Goal: Information Seeking & Learning: Learn about a topic

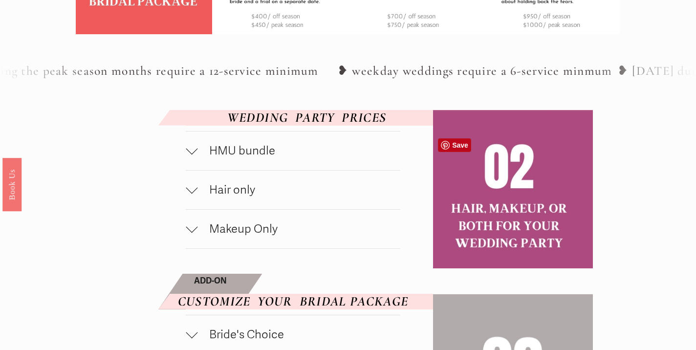
scroll to position [439, 0]
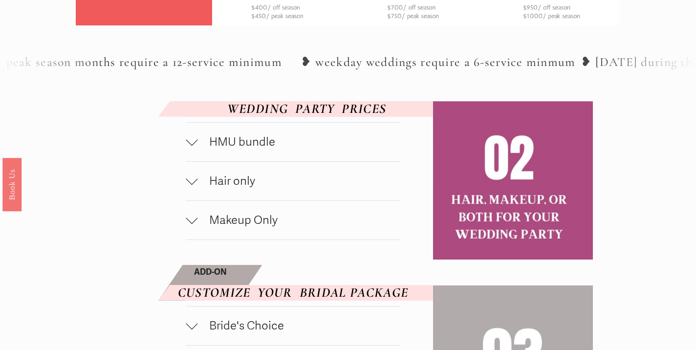
click at [194, 146] on div at bounding box center [192, 140] width 12 height 12
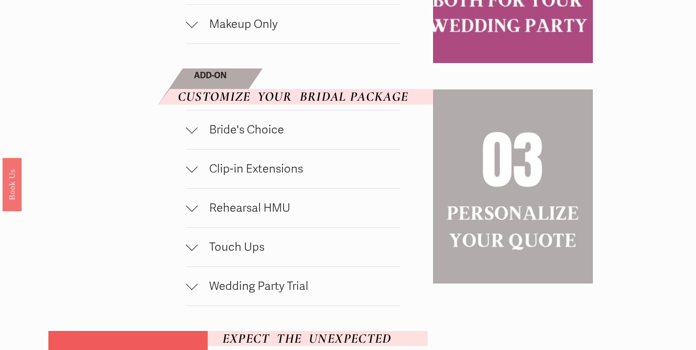
scroll to position [715, 0]
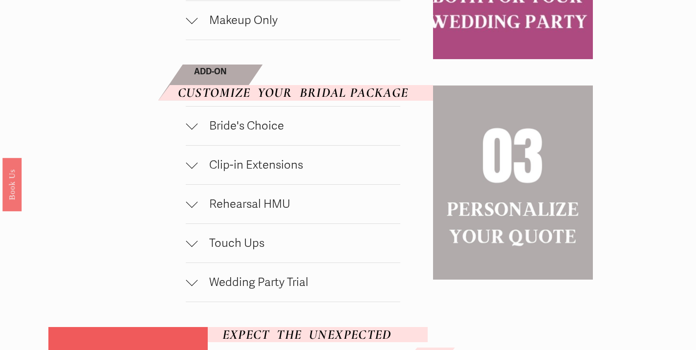
click at [193, 169] on div at bounding box center [192, 163] width 12 height 12
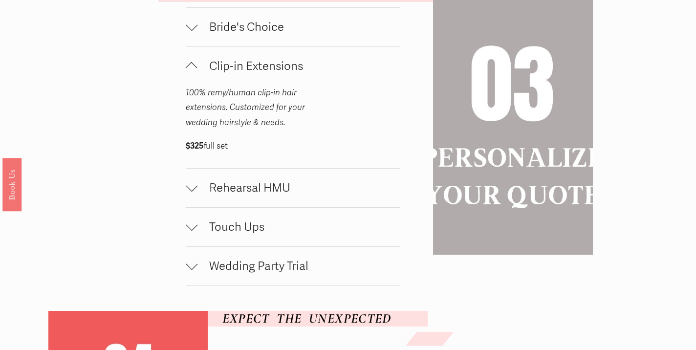
scroll to position [814, 0]
click at [191, 30] on div at bounding box center [192, 25] width 12 height 12
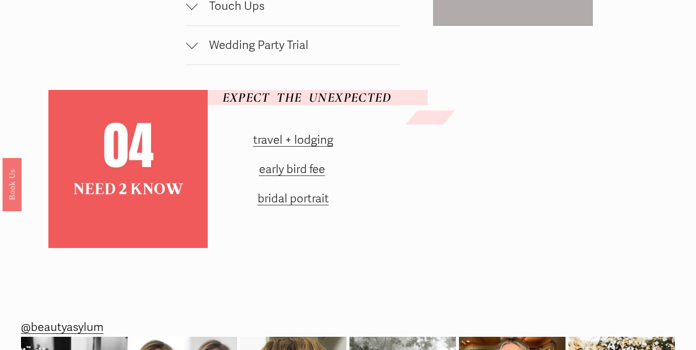
scroll to position [1106, 0]
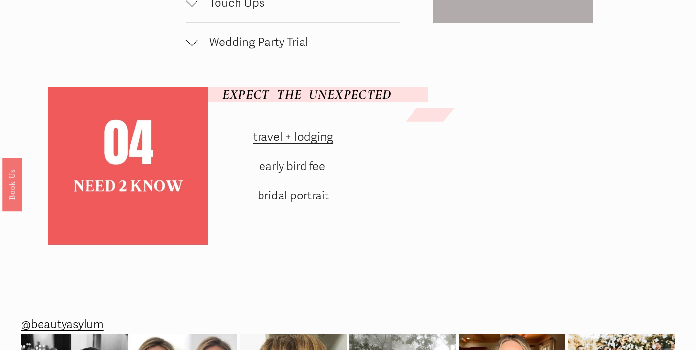
click at [305, 144] on link "travel + lodging" at bounding box center [293, 137] width 80 height 14
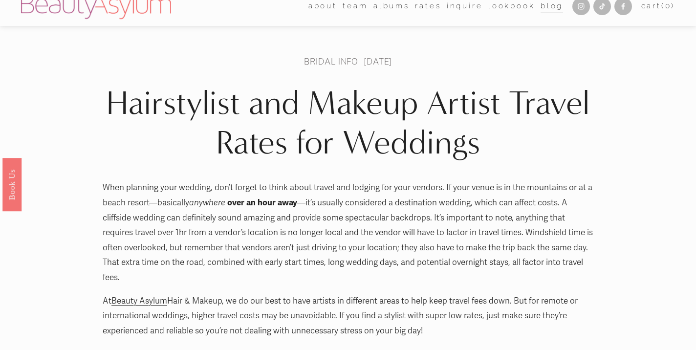
scroll to position [19, 0]
